Goal: Task Accomplishment & Management: Use online tool/utility

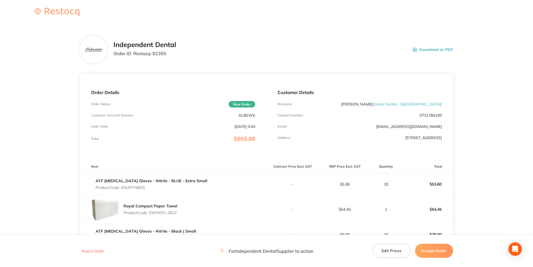
click at [449, 47] on button "Download as PDF" at bounding box center [433, 49] width 41 height 17
click at [423, 250] on button "Accept Order" at bounding box center [434, 250] width 38 height 14
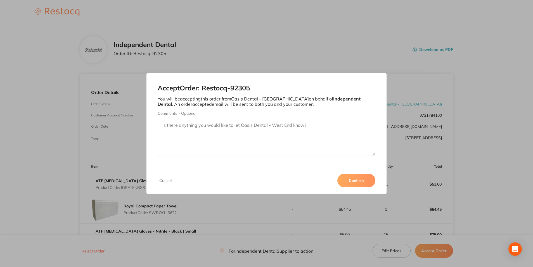
click at [360, 178] on button "Confirm" at bounding box center [356, 180] width 38 height 13
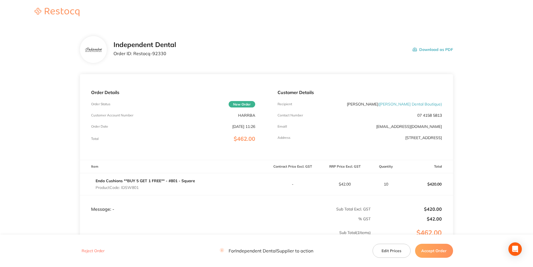
click at [438, 51] on button "Download as PDF" at bounding box center [433, 49] width 41 height 17
click at [438, 248] on button "Accept Order" at bounding box center [434, 250] width 38 height 14
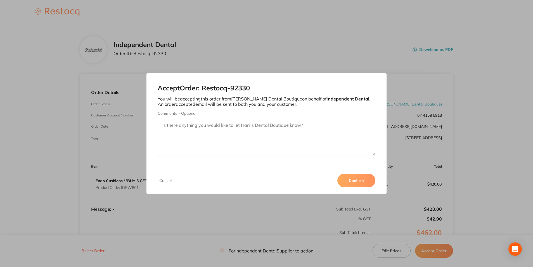
click at [365, 178] on button "Confirm" at bounding box center [356, 180] width 38 height 13
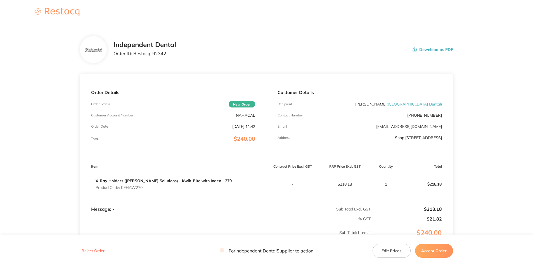
click at [445, 51] on button "Download as PDF" at bounding box center [433, 49] width 41 height 17
click at [435, 247] on button "Accept Order" at bounding box center [434, 250] width 38 height 14
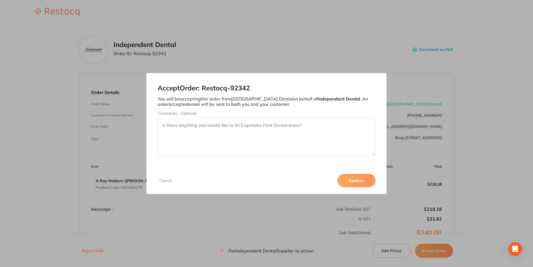
click at [357, 183] on button "Confirm" at bounding box center [356, 180] width 38 height 13
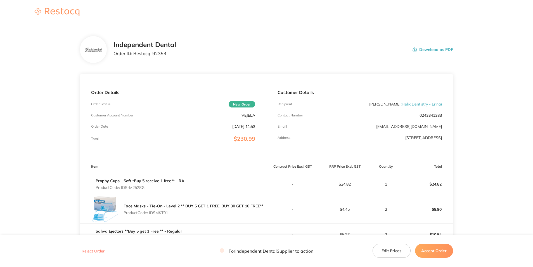
click at [435, 48] on button "Download as PDF" at bounding box center [433, 49] width 41 height 17
click at [431, 252] on button "Accept Order" at bounding box center [434, 250] width 38 height 14
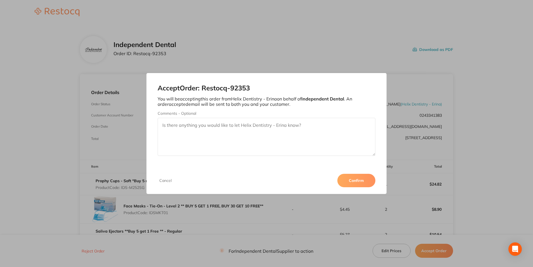
click at [347, 181] on button "Confirm" at bounding box center [356, 180] width 38 height 13
